Goal: Task Accomplishment & Management: Use online tool/utility

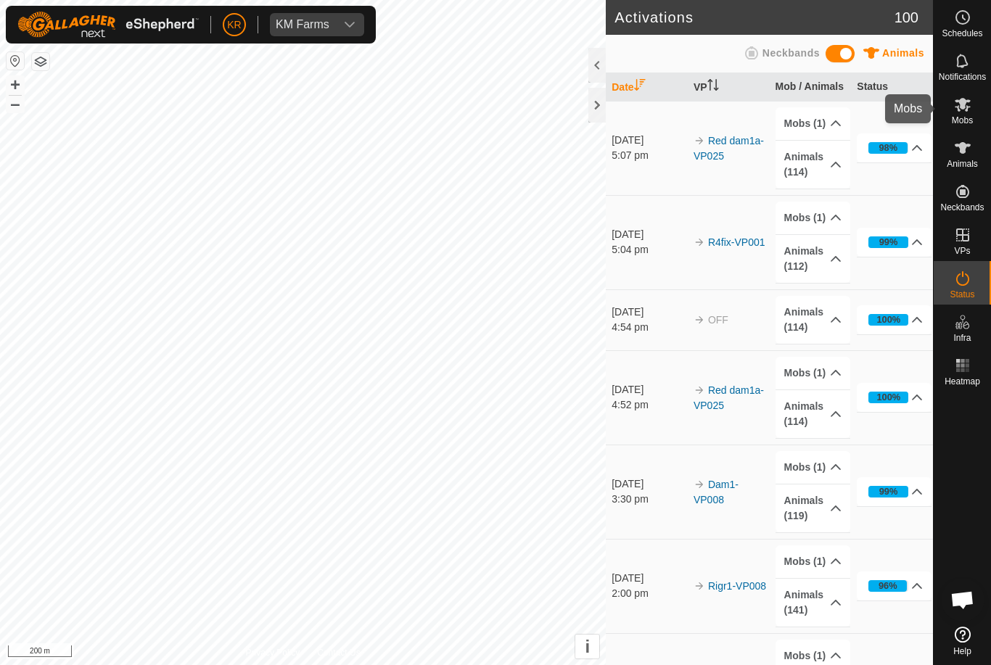
click at [960, 113] on es-mob-svg-icon at bounding box center [962, 104] width 26 height 23
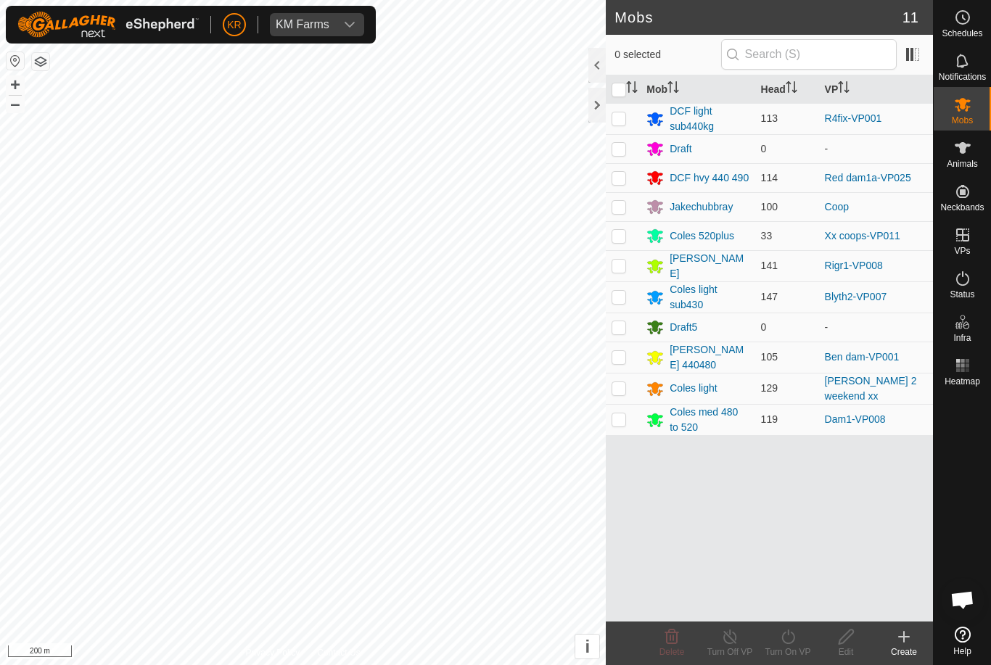
click at [974, 108] on es-mob-svg-icon at bounding box center [962, 104] width 26 height 23
click at [981, 107] on div "Mobs" at bounding box center [962, 109] width 57 height 44
click at [973, 114] on es-mob-svg-icon at bounding box center [962, 104] width 26 height 23
click at [626, 384] on p-checkbox at bounding box center [618, 388] width 15 height 12
checkbox input "true"
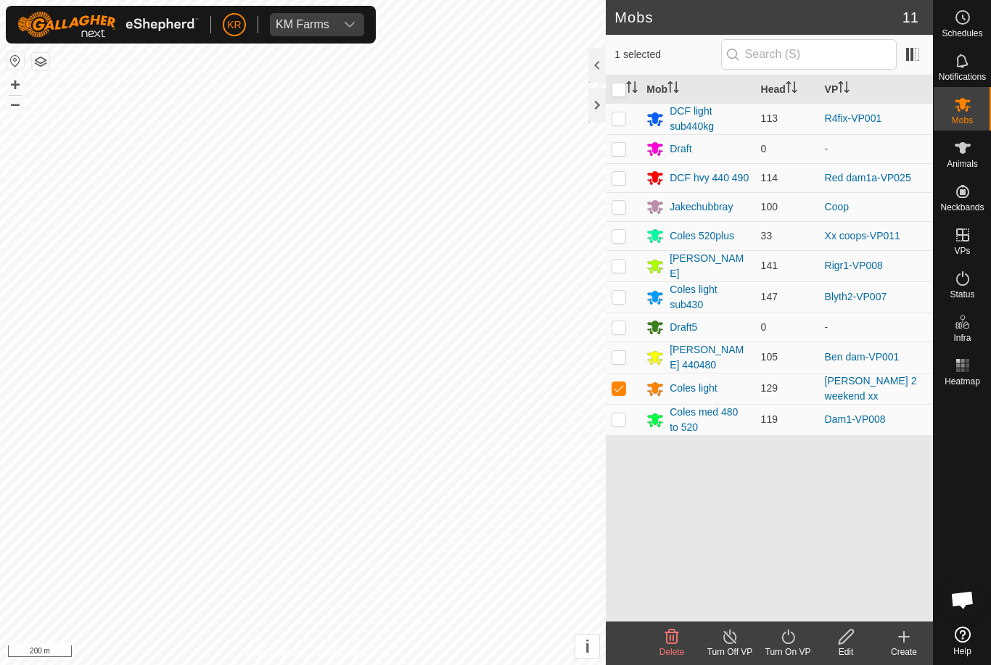
click at [790, 642] on icon at bounding box center [788, 636] width 18 height 17
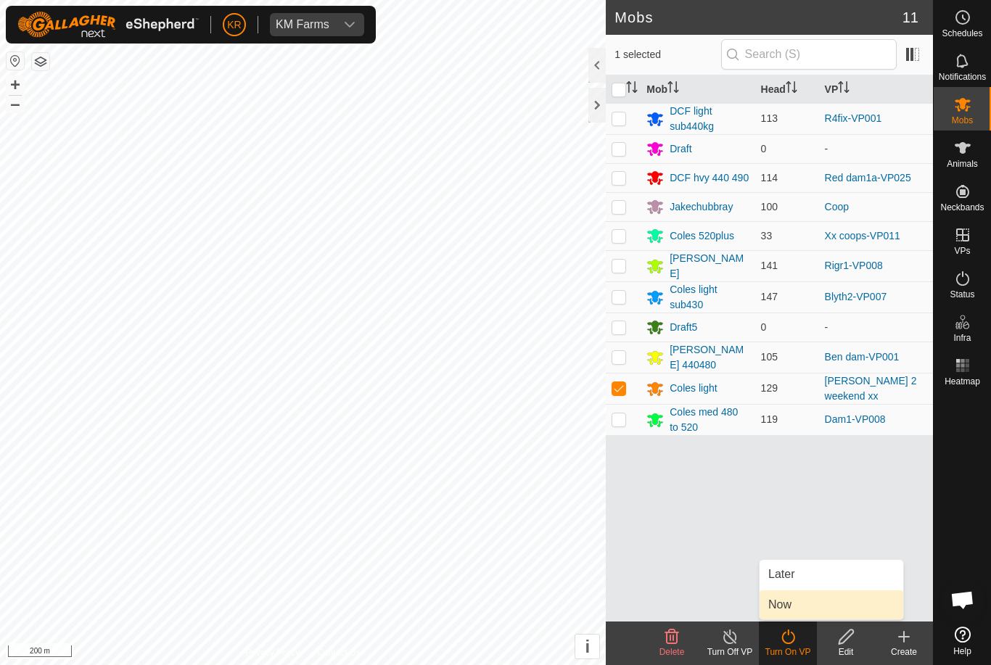
click at [815, 609] on link "Now" at bounding box center [831, 604] width 144 height 29
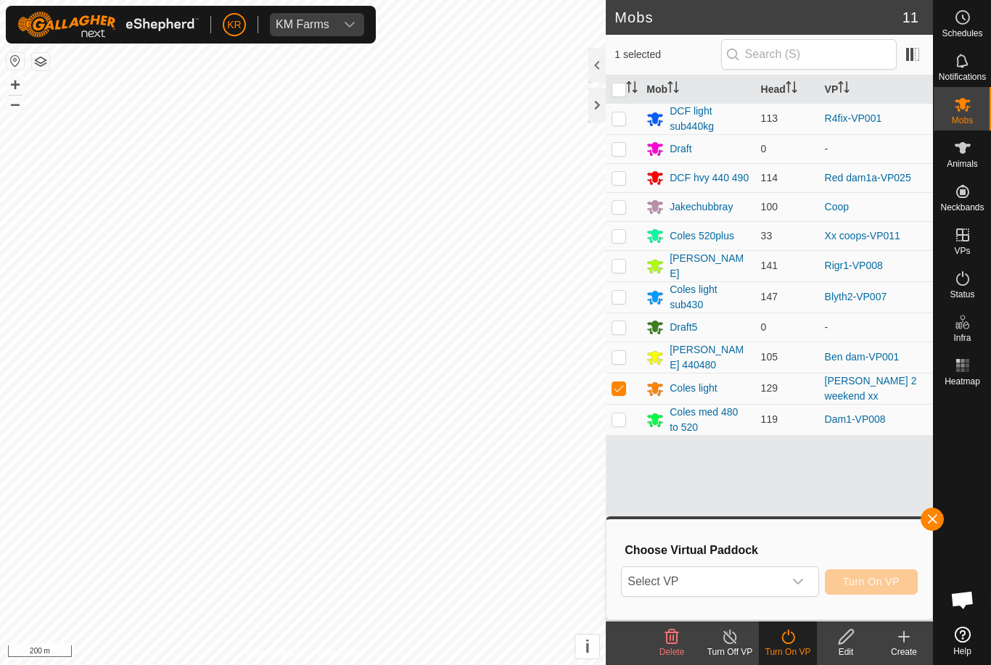
click at [764, 582] on span "Select VP" at bounding box center [702, 581] width 161 height 29
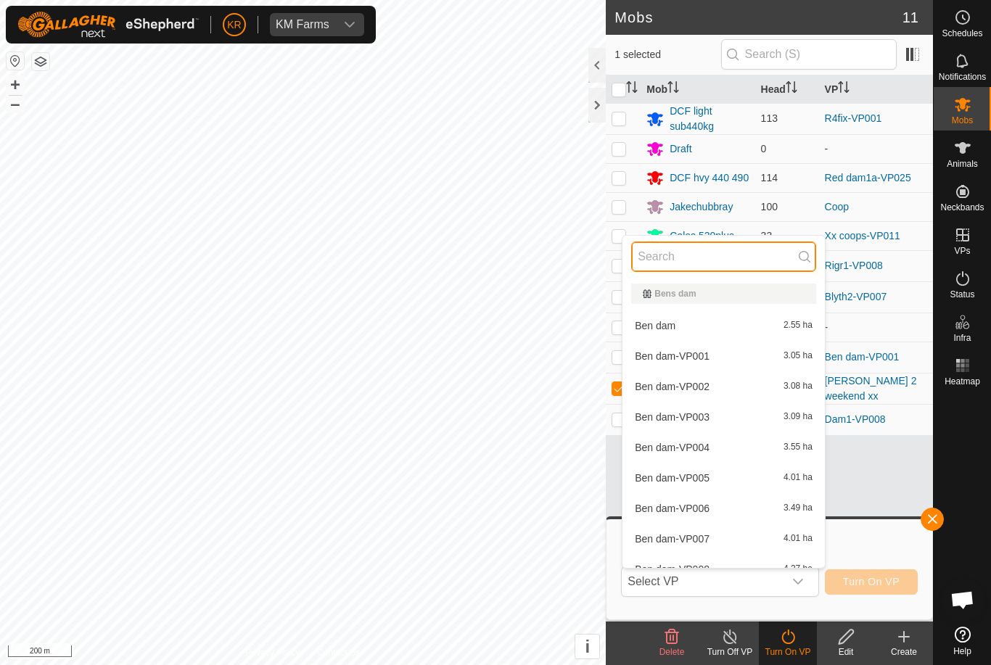
click at [714, 247] on input "text" at bounding box center [723, 257] width 185 height 30
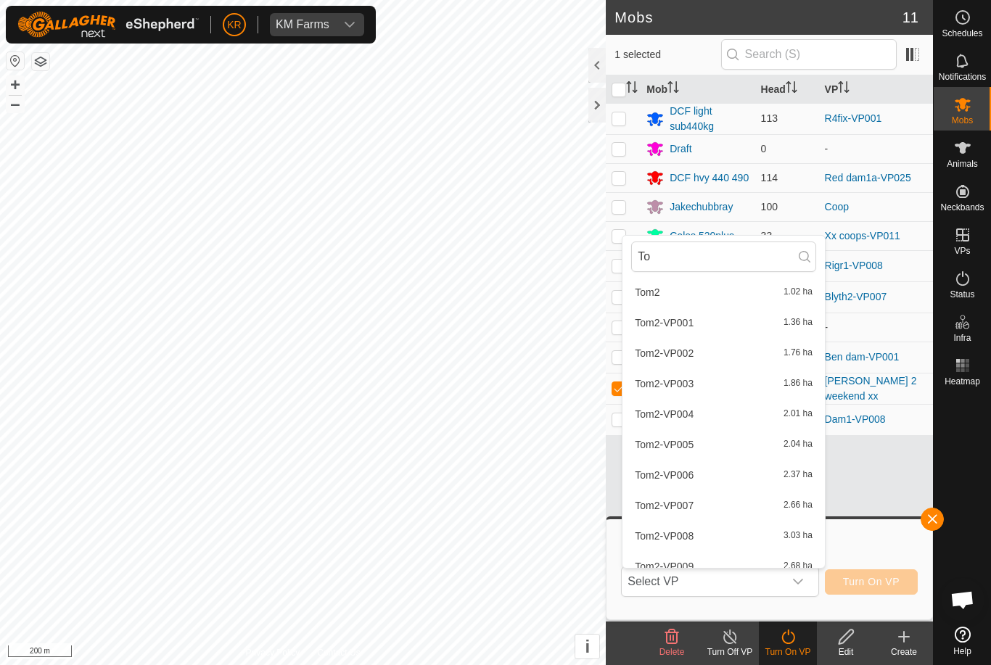
scroll to position [65, 0]
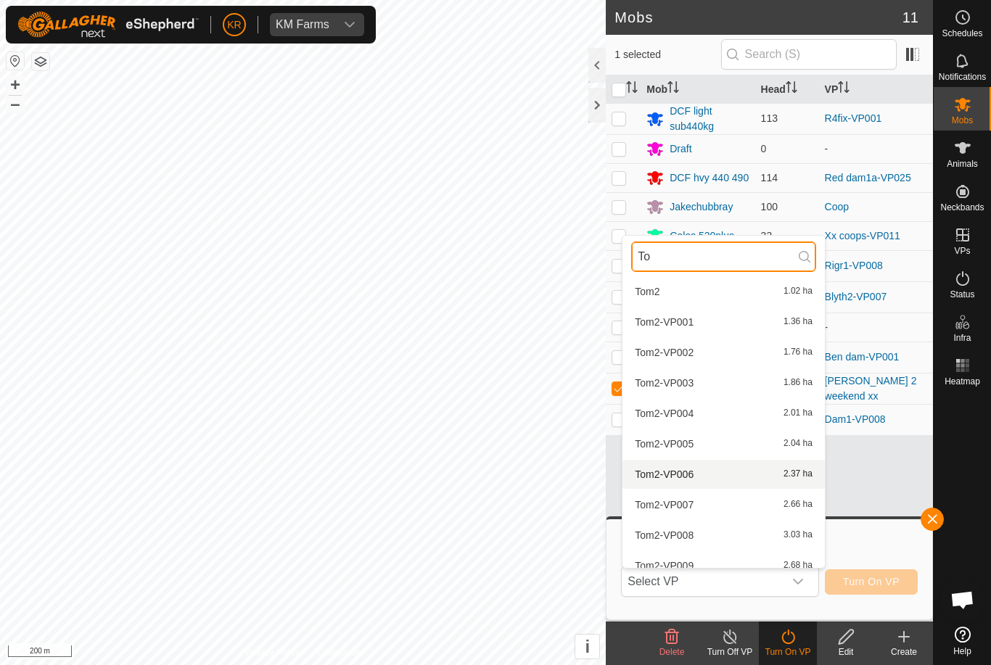
type input "To"
click at [683, 471] on span "Tom2-VP006" at bounding box center [664, 474] width 59 height 10
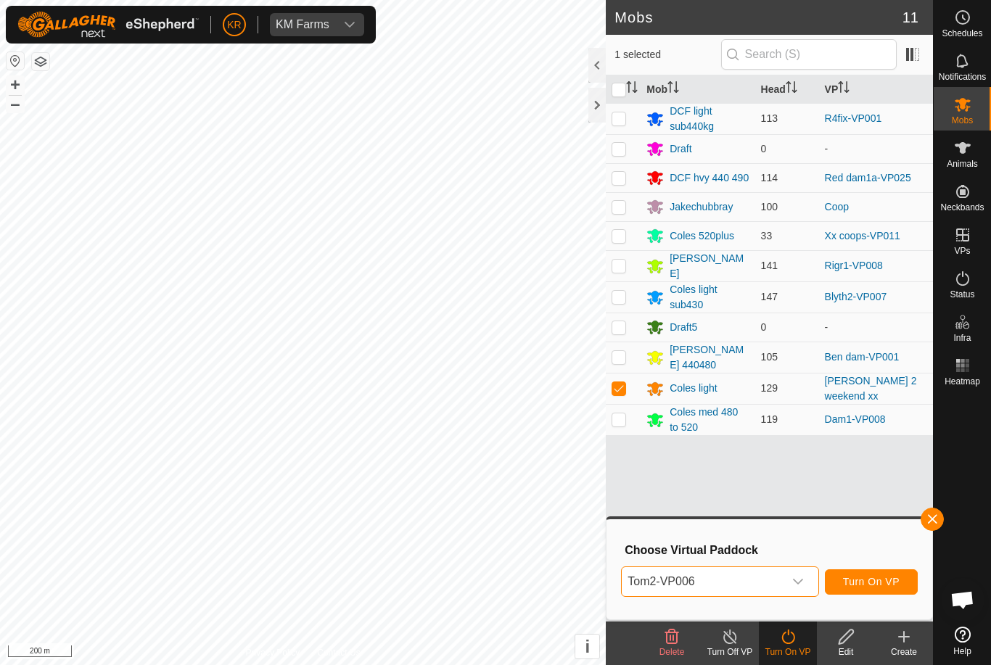
click at [794, 580] on icon "dropdown trigger" at bounding box center [798, 582] width 12 height 12
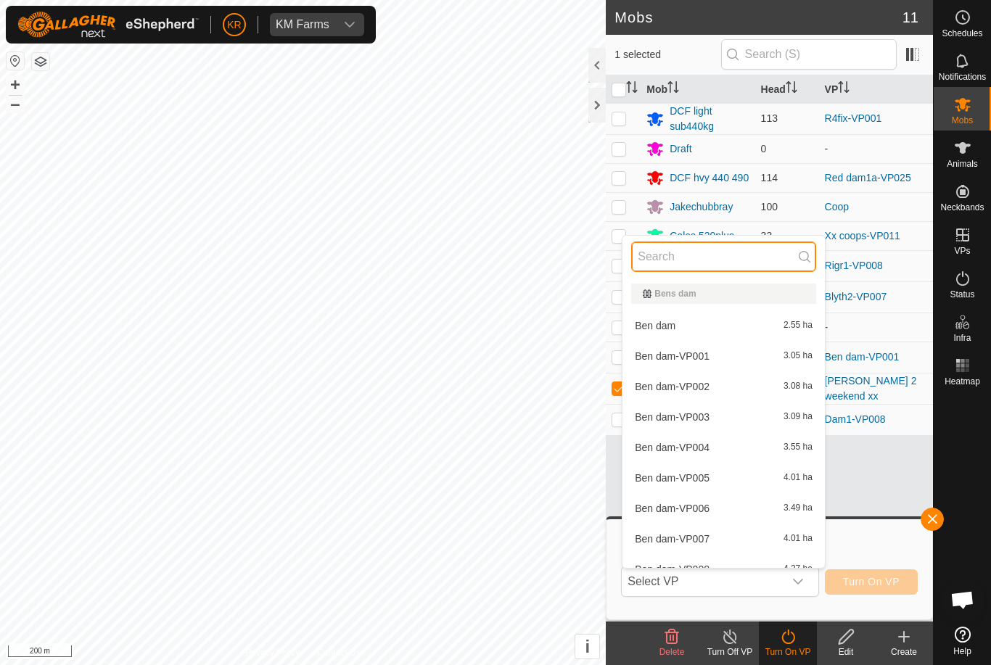
click at [716, 254] on input "text" at bounding box center [723, 257] width 185 height 30
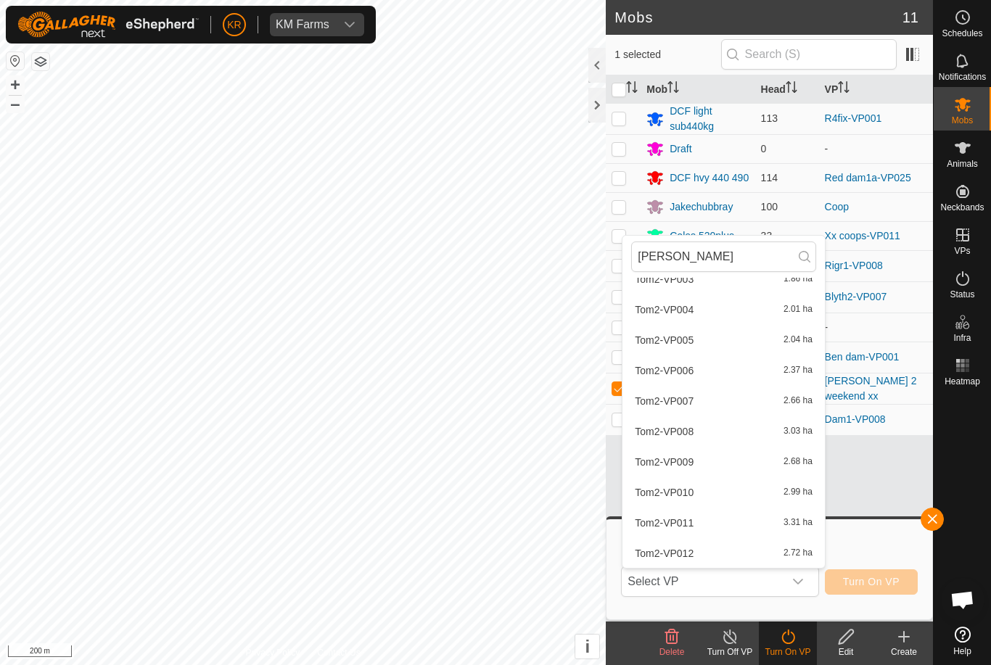
scroll to position [184, 0]
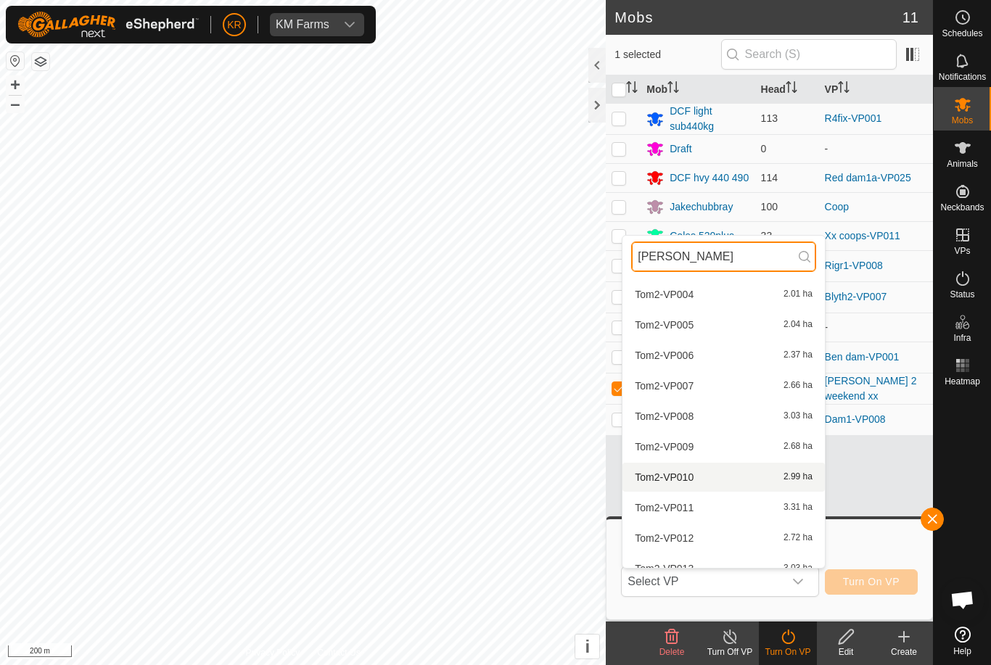
type input "[PERSON_NAME]"
click at [689, 479] on span "Tom2-VP010" at bounding box center [664, 477] width 59 height 10
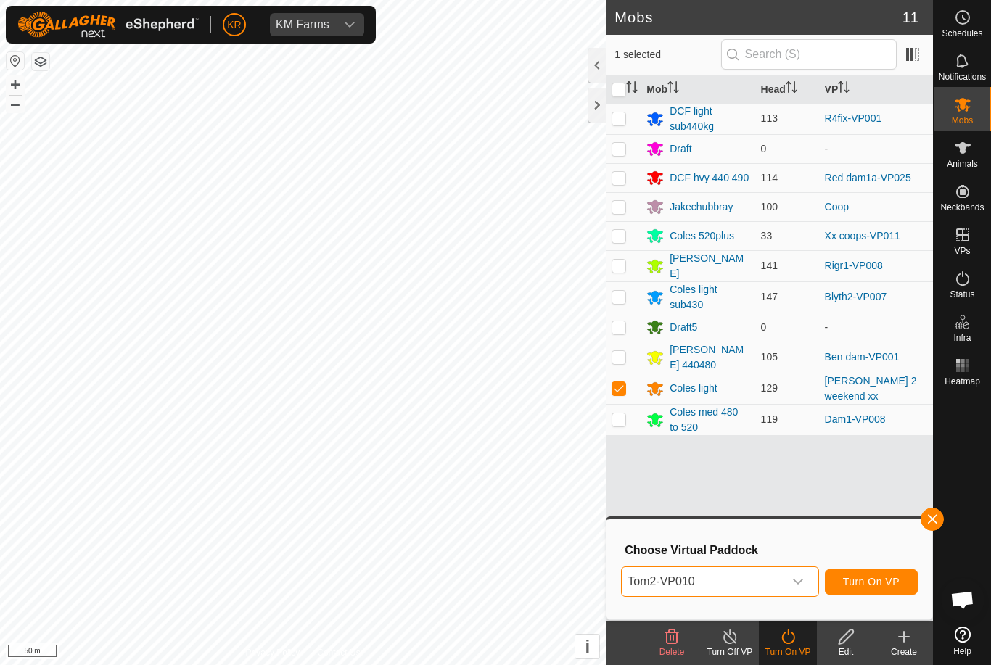
click at [783, 575] on span "Tom2-VP010" at bounding box center [702, 581] width 161 height 29
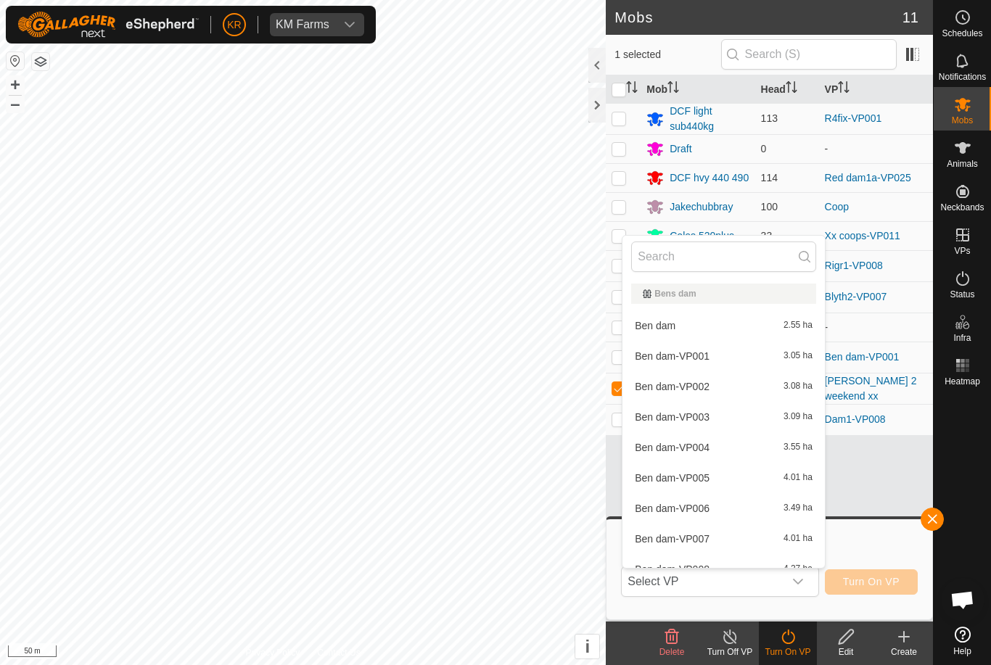
scroll to position [107, 0]
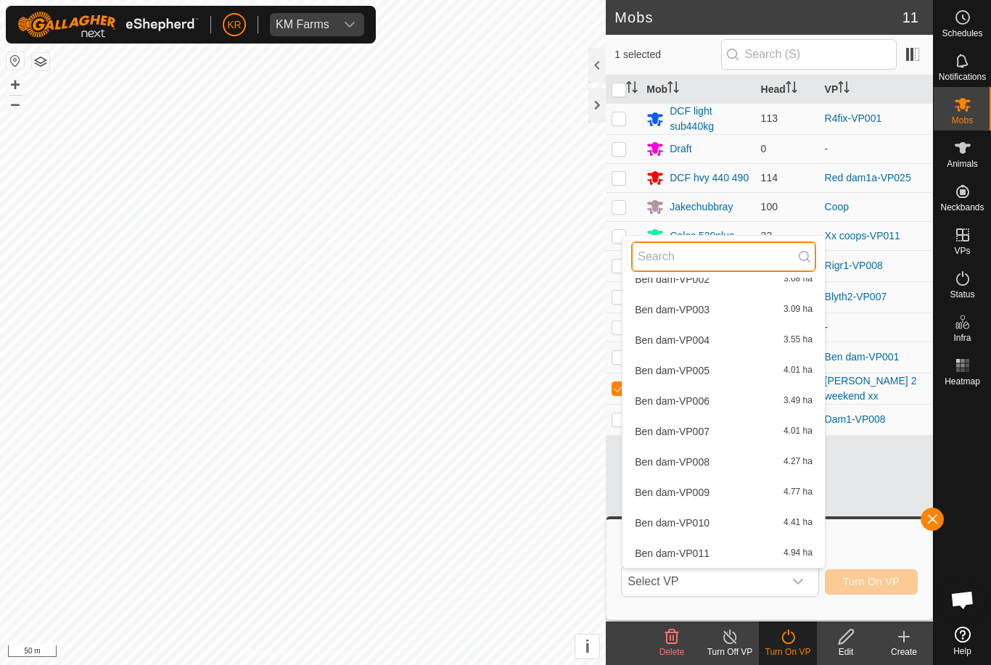
click at [695, 252] on input "text" at bounding box center [723, 257] width 185 height 30
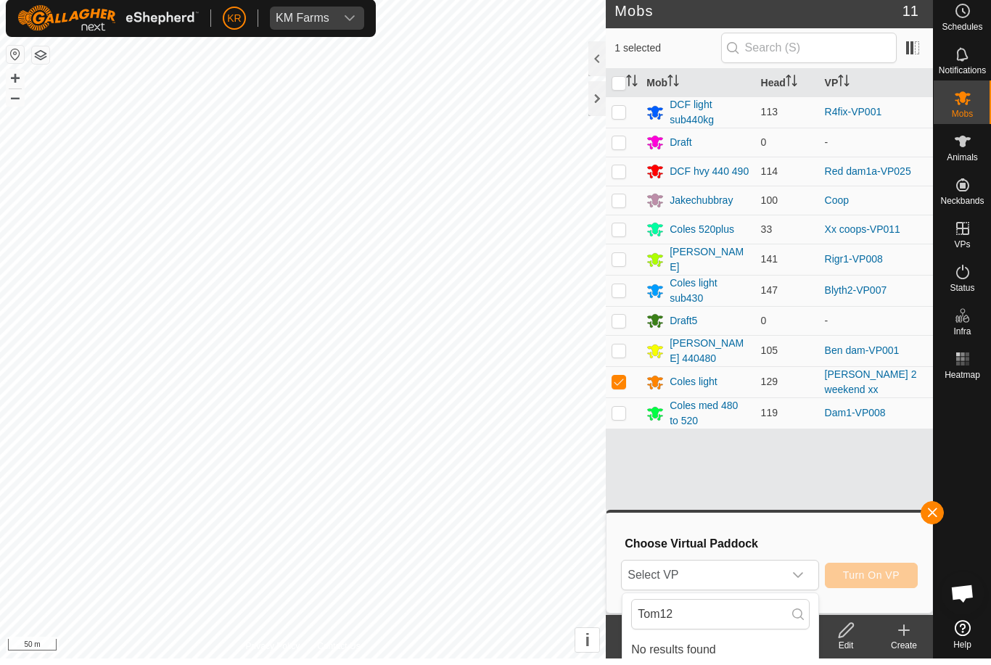
scroll to position [7, 0]
click at [731, 615] on input "Tom12" at bounding box center [720, 614] width 178 height 30
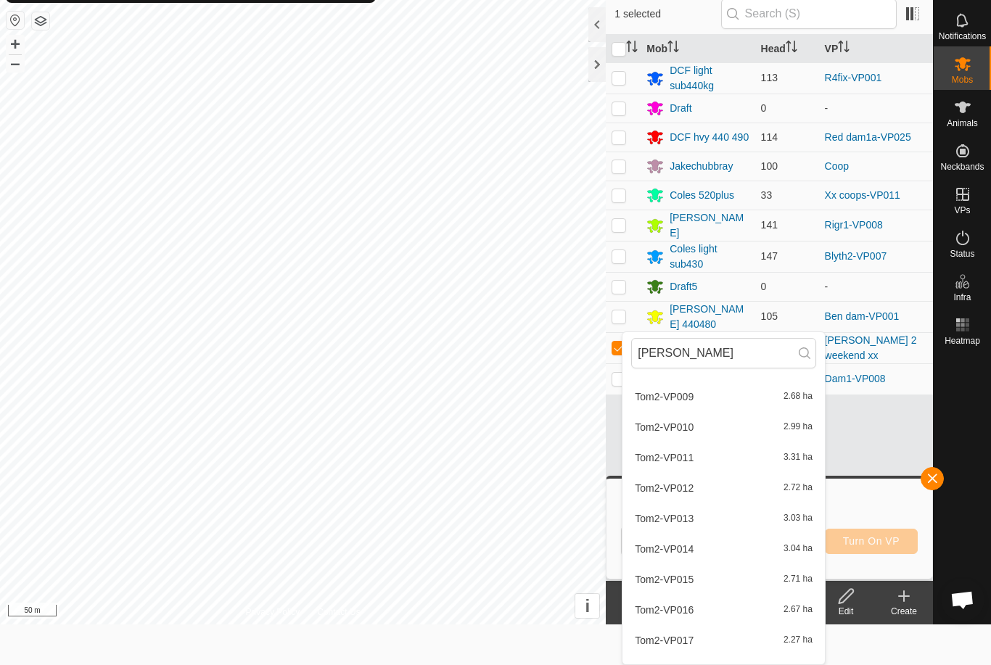
scroll to position [341, 0]
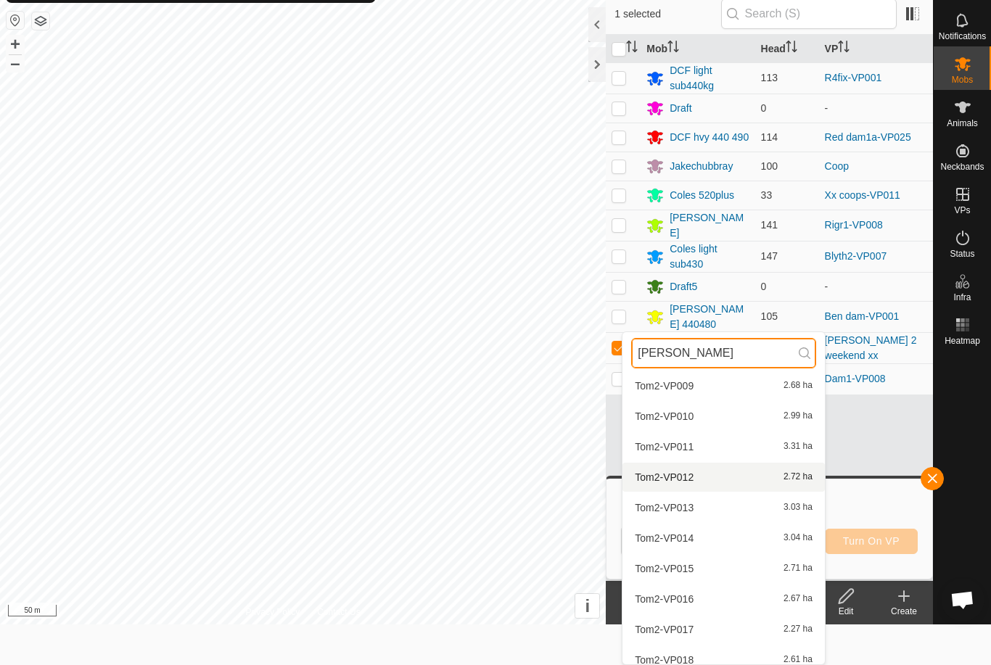
type input "[PERSON_NAME]"
click at [681, 476] on span "Tom2-VP012" at bounding box center [664, 477] width 59 height 10
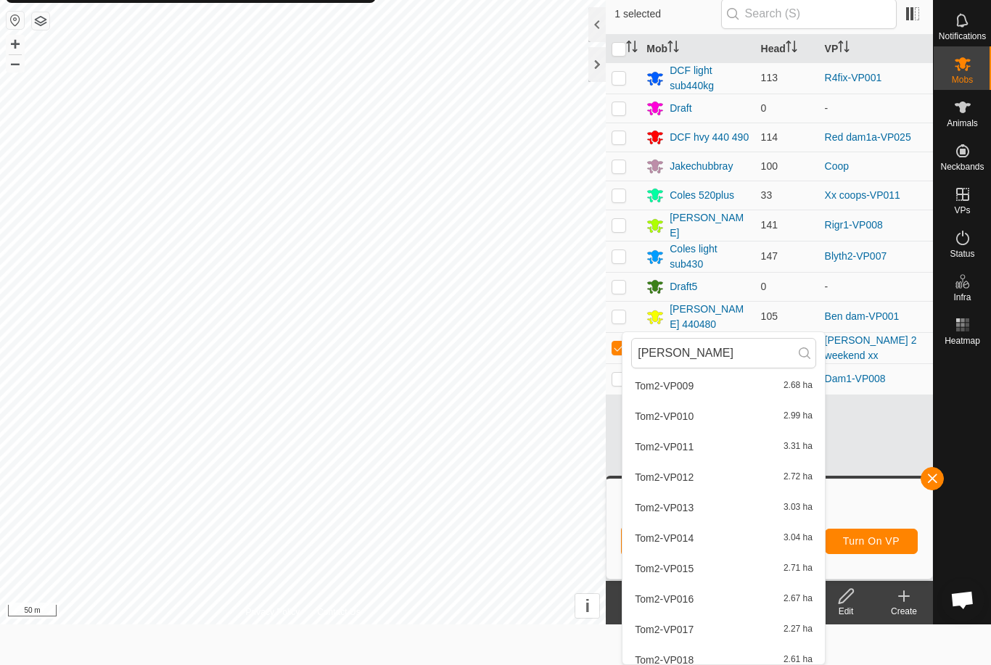
scroll to position [0, 0]
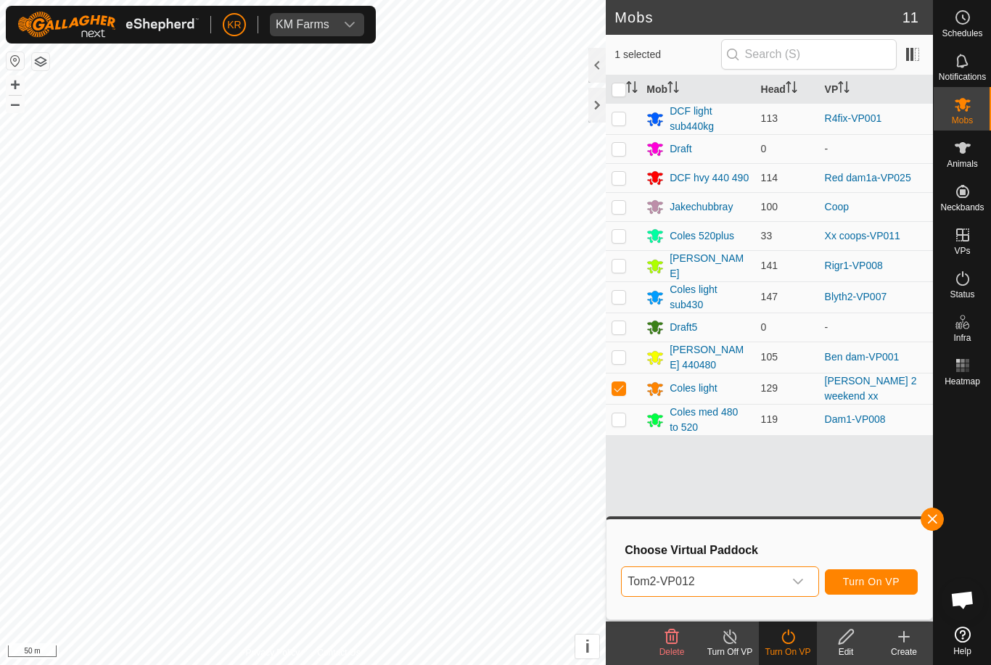
click at [880, 576] on span "Turn On VP" at bounding box center [871, 582] width 57 height 12
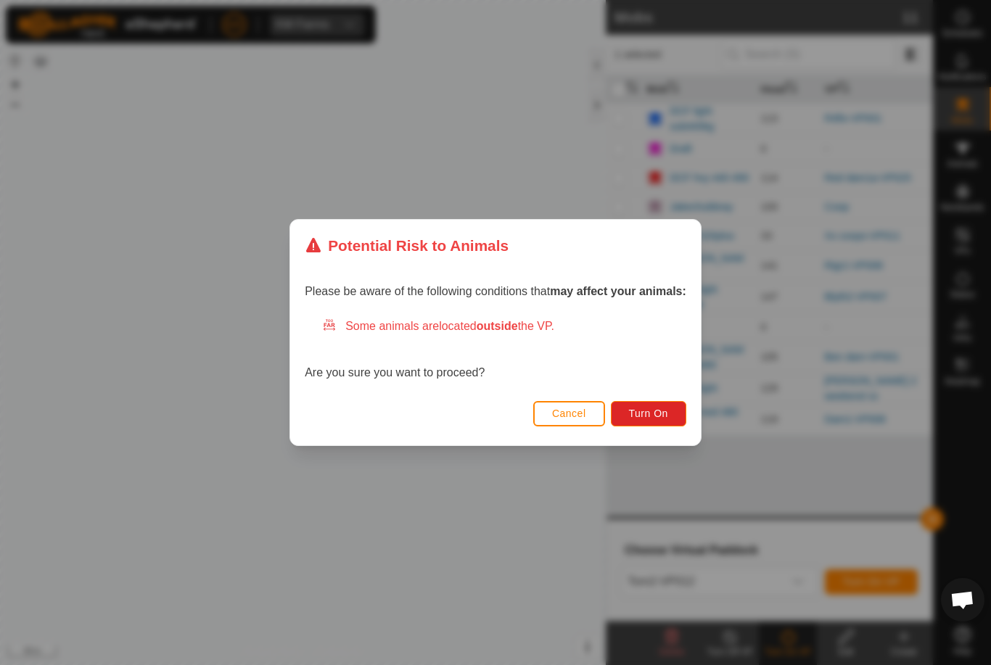
click at [644, 408] on span "Turn On" at bounding box center [648, 414] width 39 height 12
